Goal: Transaction & Acquisition: Register for event/course

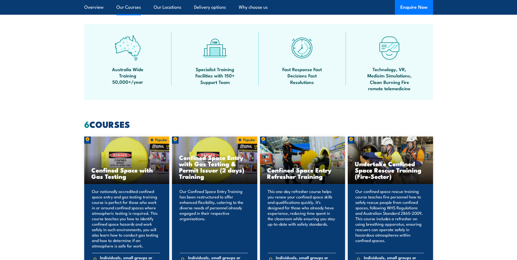
scroll to position [381, 0]
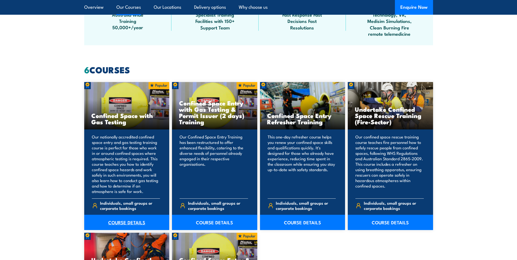
click at [133, 222] on link "COURSE DETAILS" at bounding box center [126, 222] width 85 height 15
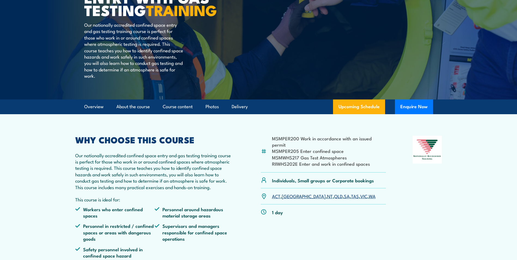
scroll to position [109, 0]
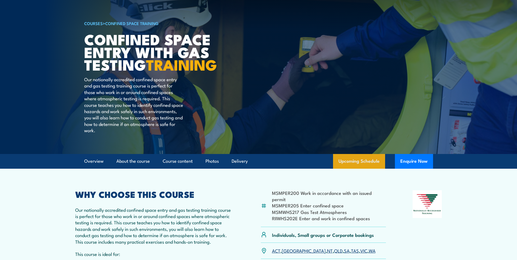
click at [357, 169] on link "Upcoming Schedule" at bounding box center [359, 161] width 52 height 15
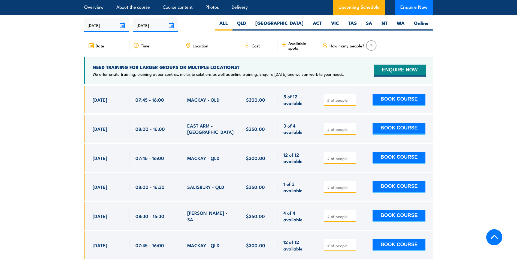
drag, startPoint x: 96, startPoint y: 98, endPoint x: 296, endPoint y: 98, distance: 200.0
click at [296, 98] on div "[DATE] 07:45 - 07:45" at bounding box center [258, 100] width 349 height 28
click at [185, 99] on div "MACKAY - QLD" at bounding box center [210, 100] width 59 height 28
click at [126, 104] on div "[DATE] 07:45 - 07:45" at bounding box center [106, 100] width 45 height 28
click at [132, 90] on div "07:45 - 16:00" at bounding box center [155, 100] width 52 height 28
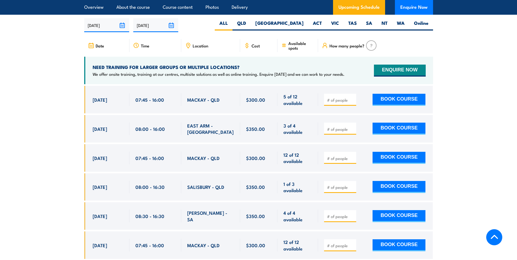
click at [136, 81] on div "NEED TRAINING FOR LARGER GROUPS OR MULTIPLE LOCATIONS? We offer onsite training…" at bounding box center [258, 71] width 349 height 28
click at [91, 100] on div "[DATE] 07:45 - 07:45" at bounding box center [106, 100] width 45 height 28
drag, startPoint x: 92, startPoint y: 97, endPoint x: 356, endPoint y: 101, distance: 264.1
click at [356, 101] on div "[DATE] 07:45 - 07:45" at bounding box center [258, 100] width 349 height 28
drag, startPoint x: 356, startPoint y: 101, endPoint x: 353, endPoint y: 98, distance: 4.2
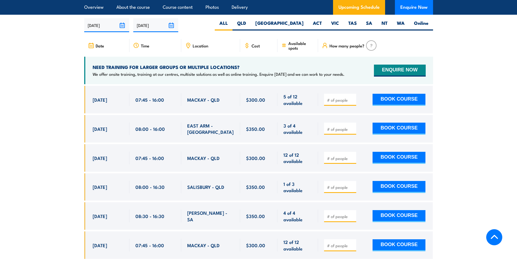
click at [353, 98] on input "number" at bounding box center [340, 99] width 27 height 5
click at [347, 97] on input "number" at bounding box center [340, 99] width 27 height 5
type input "1"
click at [353, 97] on input "1" at bounding box center [340, 99] width 27 height 5
click at [363, 97] on div "1 BOOK COURSE" at bounding box center [374, 99] width 101 height 13
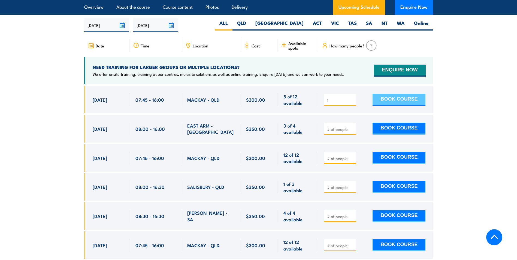
click at [384, 96] on button "BOOK COURSE" at bounding box center [398, 100] width 53 height 12
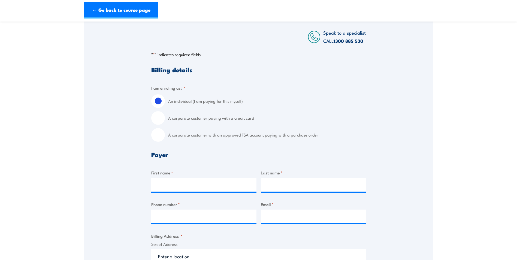
scroll to position [136, 0]
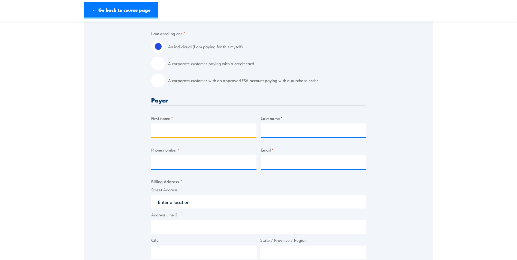
click at [203, 137] on input "First name *" at bounding box center [203, 130] width 105 height 14
click at [361, 93] on div "Billing details I am enroling as: * An individual (I am paying for this myself)…" at bounding box center [258, 228] width 214 height 433
click at [208, 135] on input "First name *" at bounding box center [203, 130] width 105 height 14
type input "x"
type input "Callum"
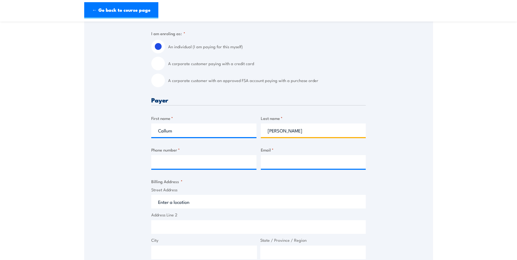
type input "Moody"
type input "0451919364"
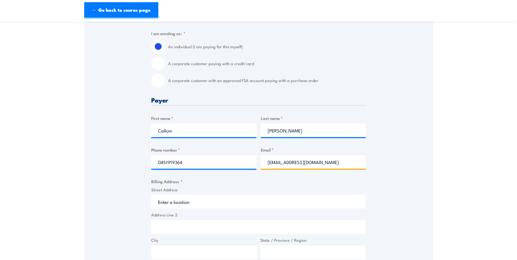
type input "Callum.moody6@gmail.com"
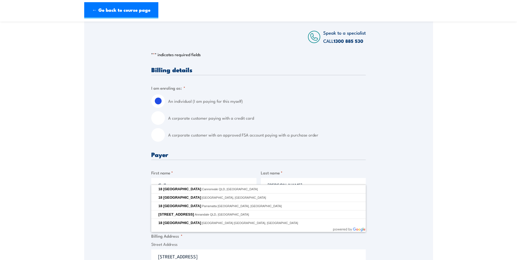
scroll to position [163, 0]
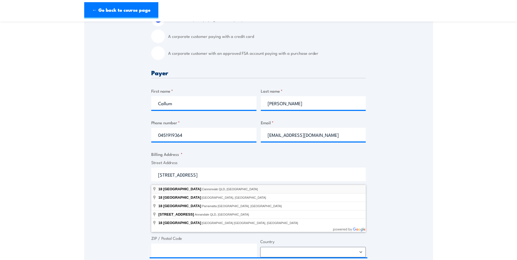
type input "18 MacArthur Drive, Cannonvale QLD, Australia"
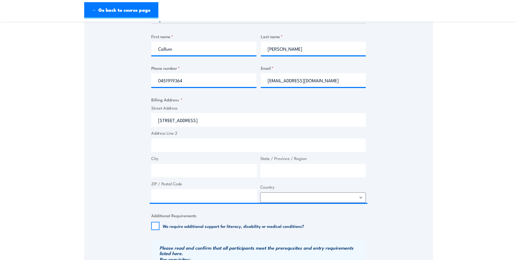
type input "18 MacArthur Dr"
type input "Cannonvale"
type input "Queensland"
type input "4802"
select select "Australia"
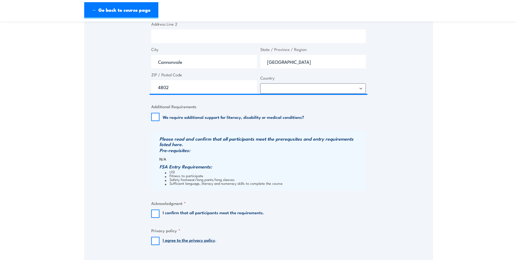
scroll to position [354, 0]
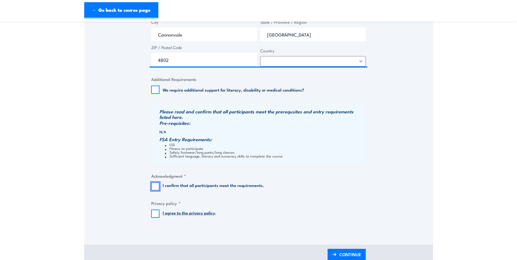
click at [153, 187] on input "I confirm that all participants meet the requirements." at bounding box center [155, 186] width 8 height 8
checkbox input "true"
click at [156, 215] on input "I agree to the privacy policy ." at bounding box center [155, 214] width 8 height 8
checkbox input "true"
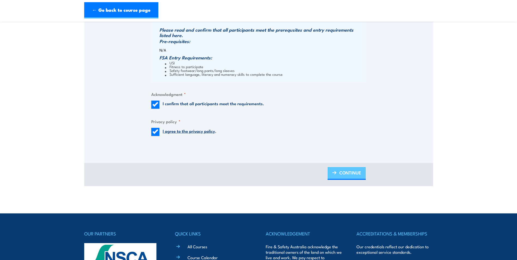
click at [356, 175] on span "CONTINUE" at bounding box center [350, 172] width 22 height 14
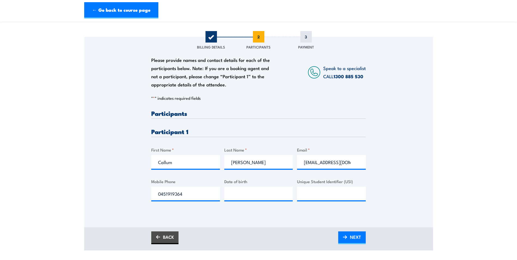
scroll to position [82, 0]
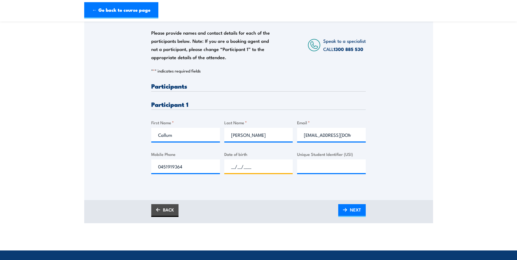
click at [262, 171] on input "__/__/____" at bounding box center [258, 166] width 69 height 14
click at [232, 172] on input "__/__/____" at bounding box center [258, 166] width 69 height 14
type input "22/02/1999"
click at [336, 173] on input "Unique Student Identifier (USI)" at bounding box center [331, 166] width 69 height 14
paste input "LMGLK2QA24"
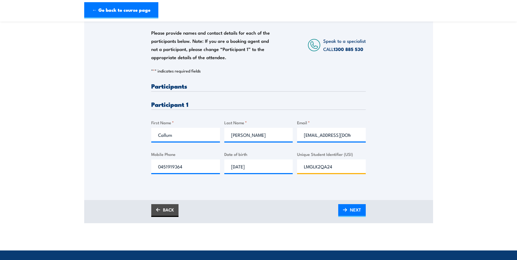
type input "LMGLK2QA24"
drag, startPoint x: 382, startPoint y: 177, endPoint x: 372, endPoint y: 190, distance: 16.9
click at [383, 177] on div "Please provide names and contact details for each of the participants below. No…" at bounding box center [258, 97] width 349 height 175
click at [359, 213] on span "NEXT" at bounding box center [355, 209] width 11 height 14
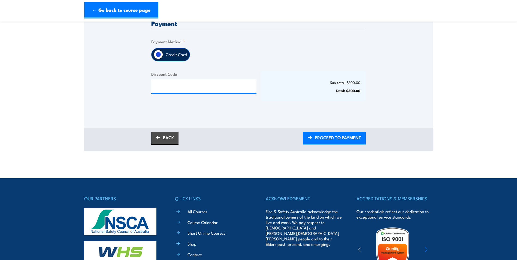
scroll to position [54, 0]
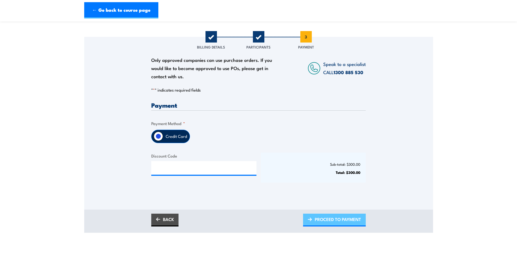
click at [335, 222] on span "PROCEED TO PAYMENT" at bounding box center [338, 219] width 46 height 14
